Goal: Check status

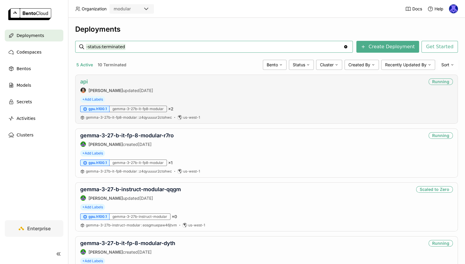
click at [83, 81] on link "api" at bounding box center [84, 81] width 8 height 6
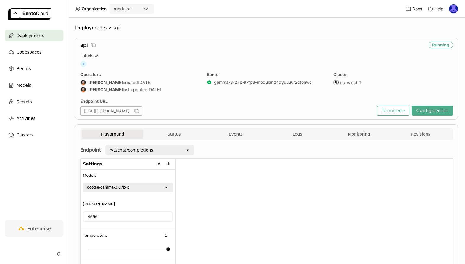
click at [176, 138] on button "Status" at bounding box center [174, 134] width 62 height 9
click at [184, 132] on button "Status" at bounding box center [174, 134] width 62 height 9
click at [177, 135] on button "Status" at bounding box center [174, 134] width 62 height 9
